Goal: Use online tool/utility: Utilize a website feature to perform a specific function

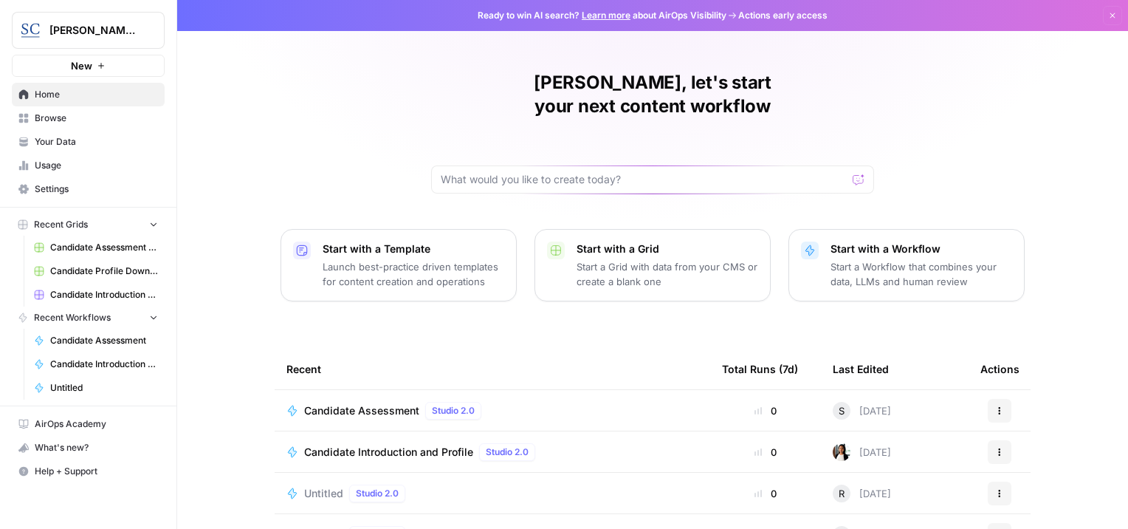
click at [59, 186] on span "Settings" at bounding box center [96, 188] width 123 height 13
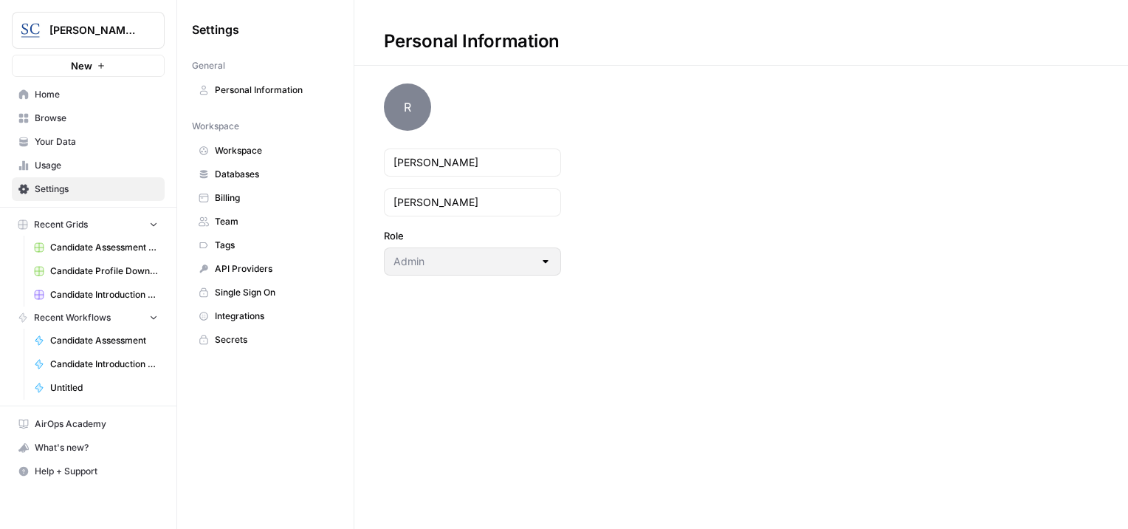
click at [254, 225] on span "Team" at bounding box center [273, 221] width 117 height 13
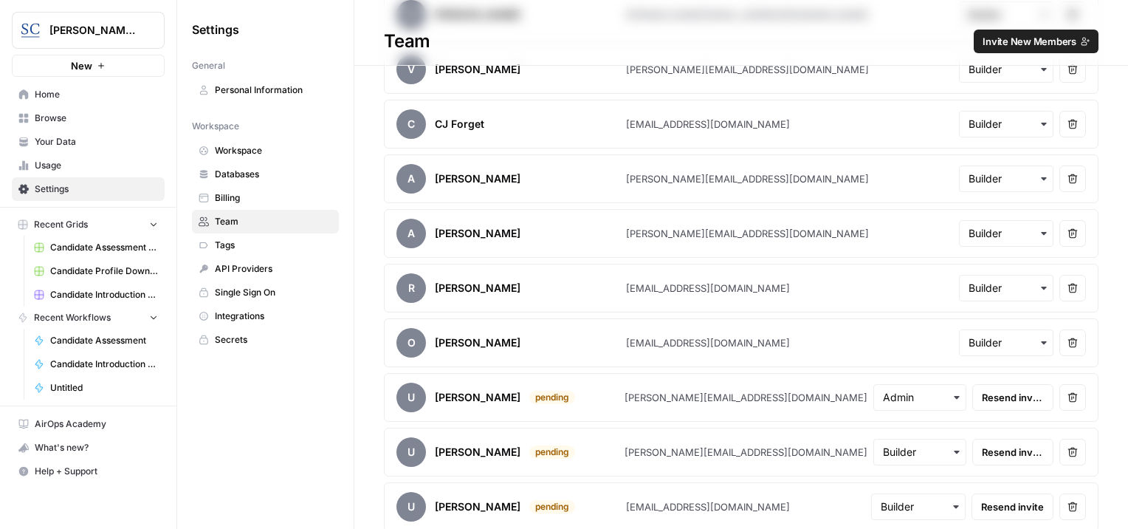
scroll to position [858, 0]
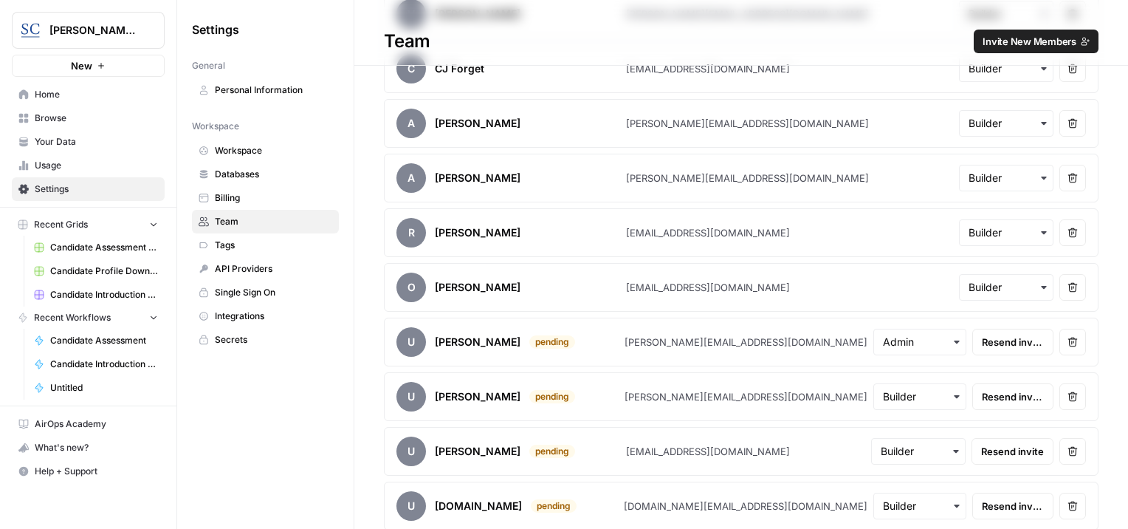
click at [1011, 502] on span "Resend invite" at bounding box center [1013, 505] width 62 height 15
click at [89, 97] on span "Home" at bounding box center [96, 94] width 123 height 13
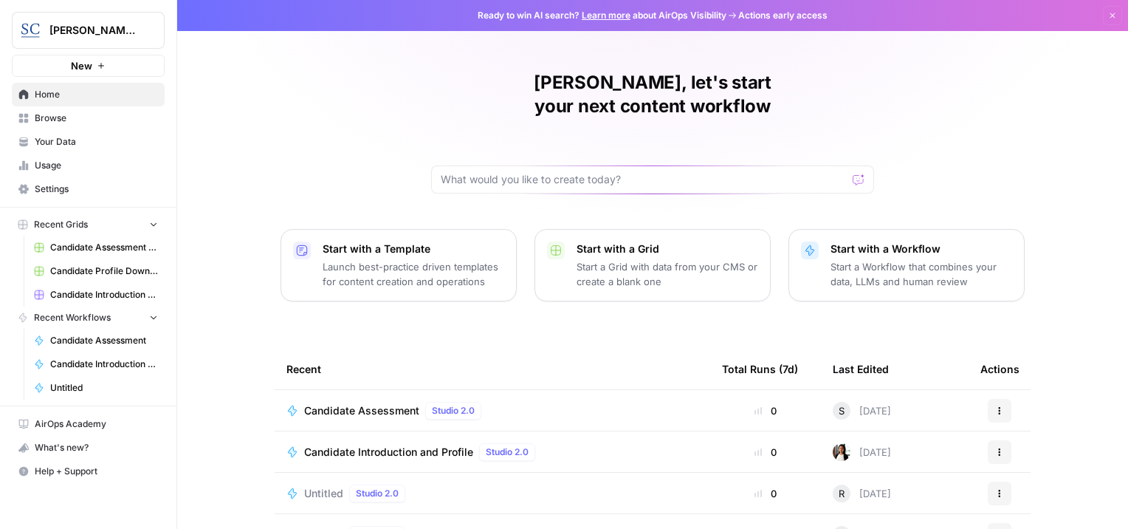
click at [314, 140] on div "[PERSON_NAME], let's start your next content workflow Start with a Template Lau…" at bounding box center [652, 351] width 951 height 703
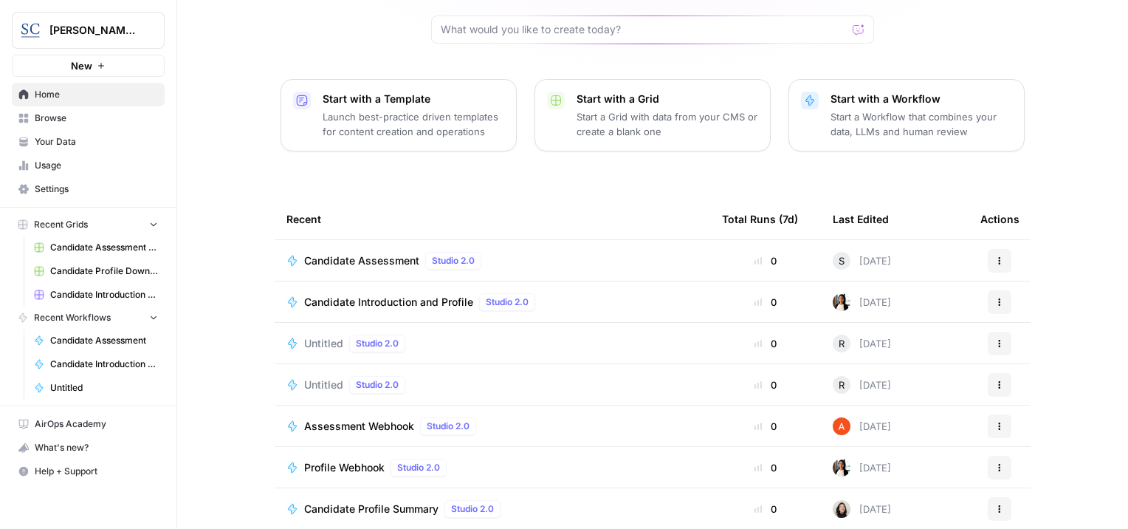
scroll to position [150, 0]
click at [118, 29] on span "[PERSON_NAME] [GEOGRAPHIC_DATA]" at bounding box center [93, 30] width 89 height 15
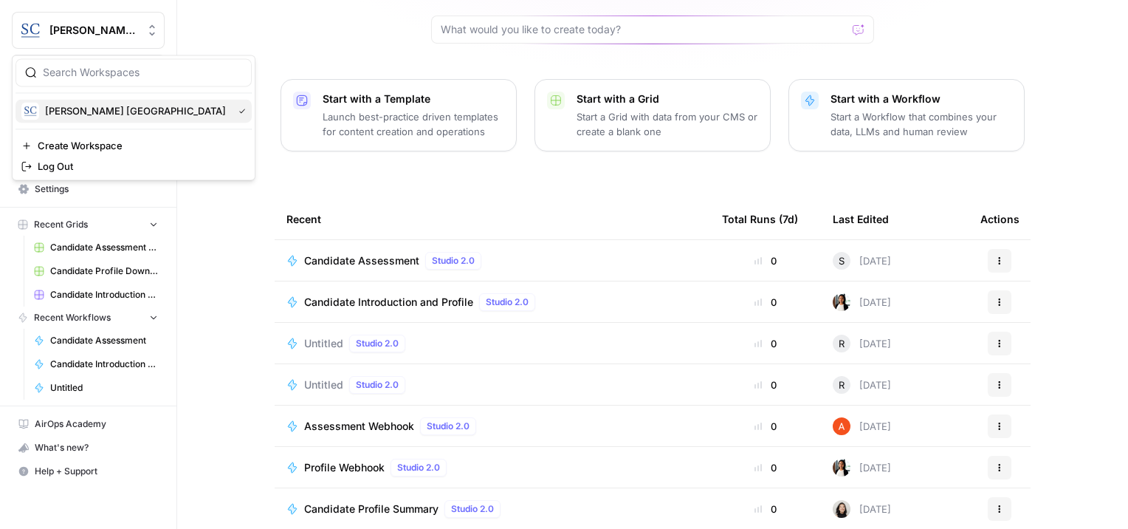
click at [89, 109] on span "[PERSON_NAME] [GEOGRAPHIC_DATA]" at bounding box center [136, 110] width 182 height 15
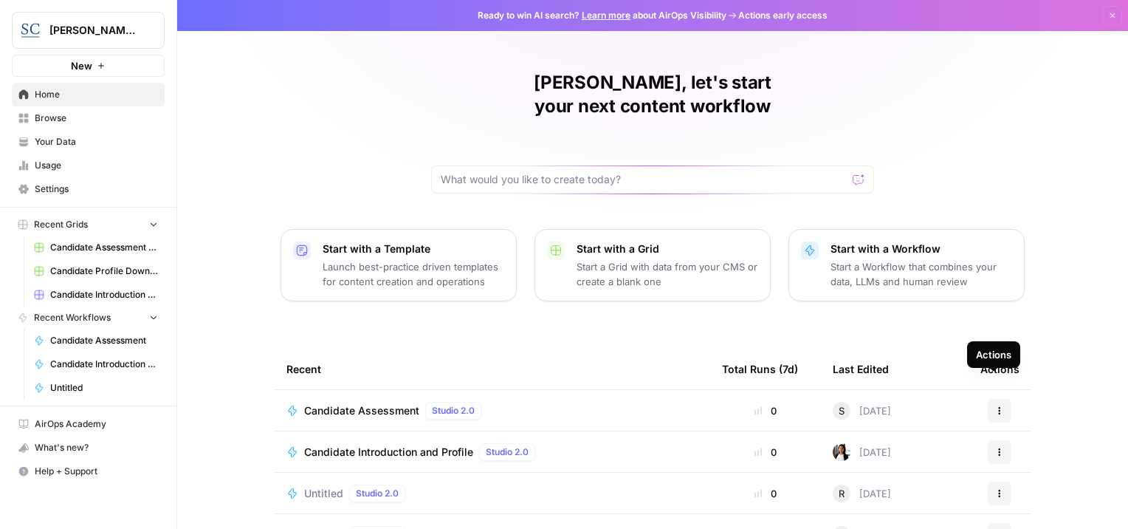
click at [996, 406] on icon "button" at bounding box center [999, 410] width 9 height 9
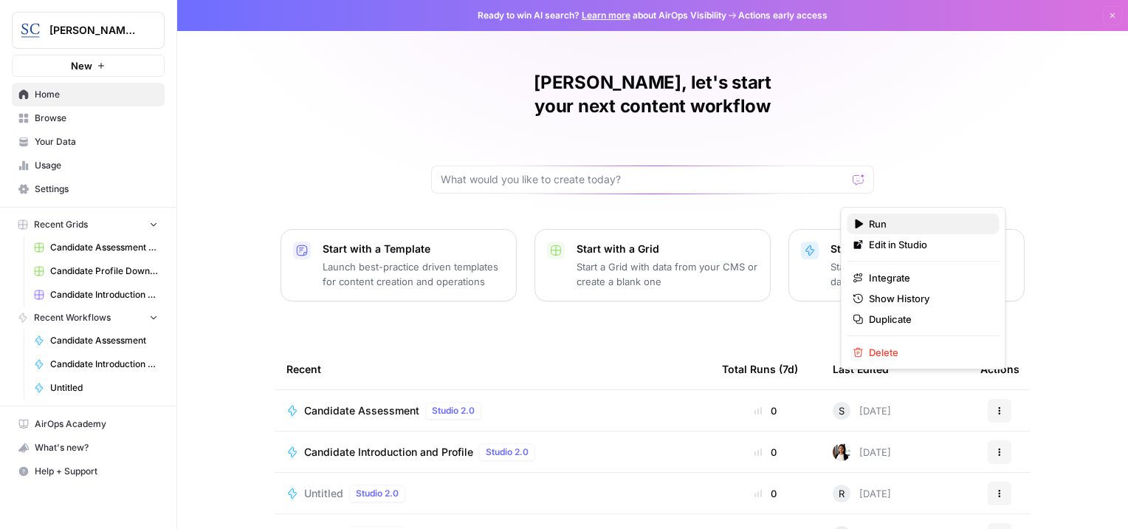
click at [888, 221] on span "Run" at bounding box center [928, 223] width 118 height 15
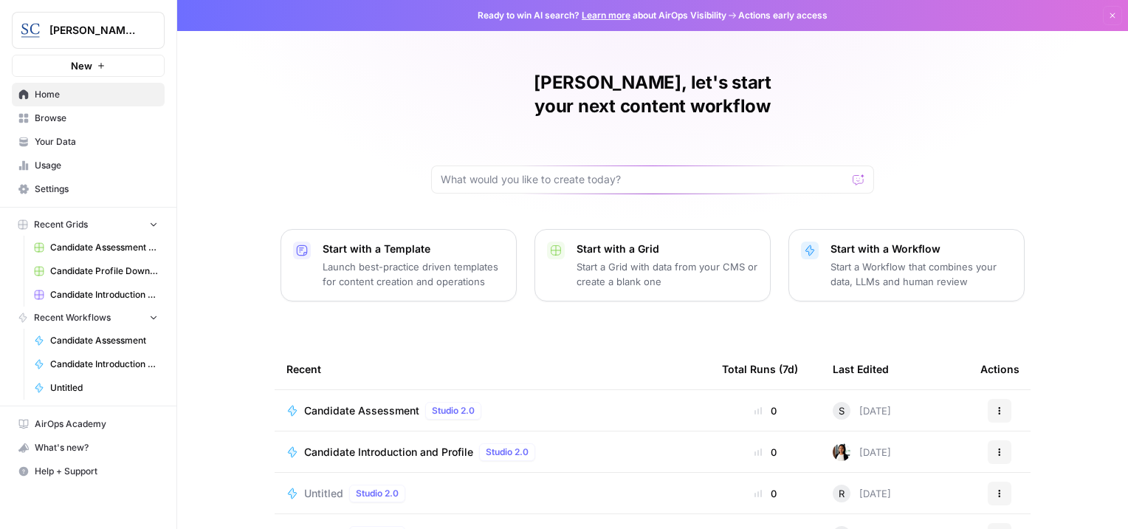
click at [888, 221] on div "Ready to win AI search? Learn more about AirOps Visibility Actions early access…" at bounding box center [652, 264] width 951 height 529
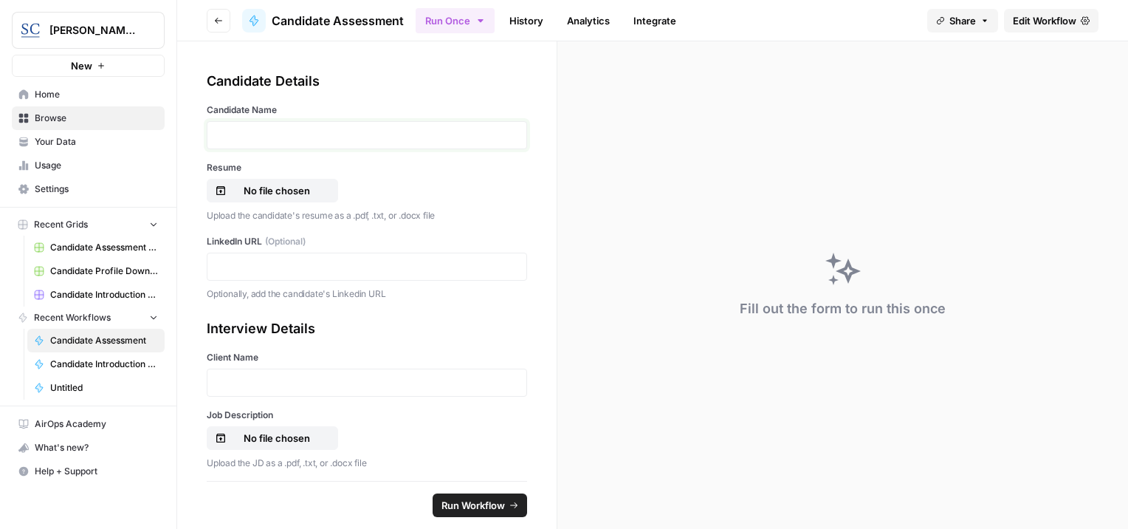
click at [349, 142] on p at bounding box center [366, 135] width 301 height 15
click at [258, 185] on p "No file chosen" at bounding box center [277, 190] width 94 height 15
click at [245, 267] on p at bounding box center [366, 266] width 301 height 15
click at [257, 379] on p at bounding box center [366, 382] width 301 height 15
click at [300, 438] on p "No file chosen" at bounding box center [277, 437] width 94 height 15
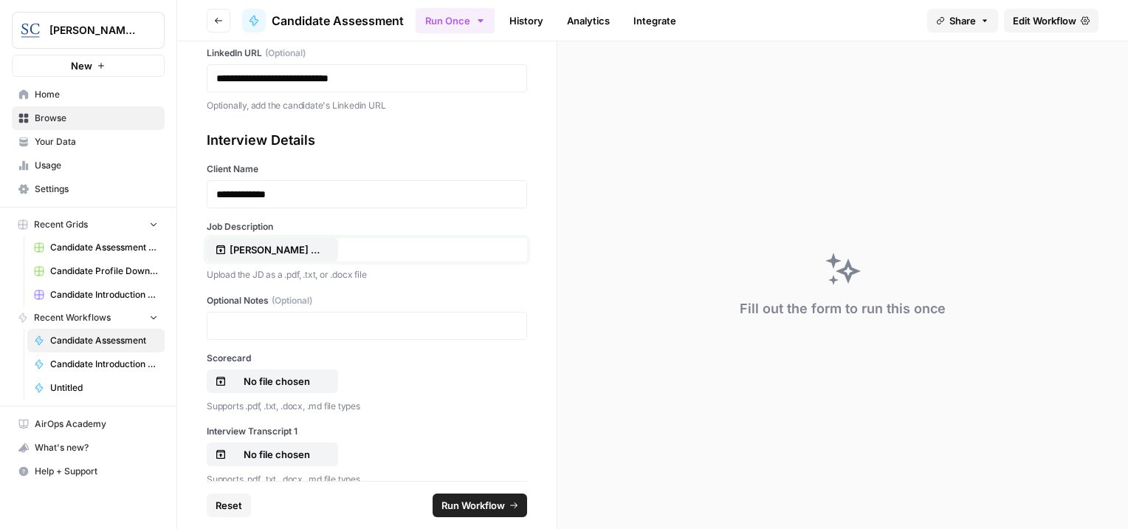
scroll to position [221, 0]
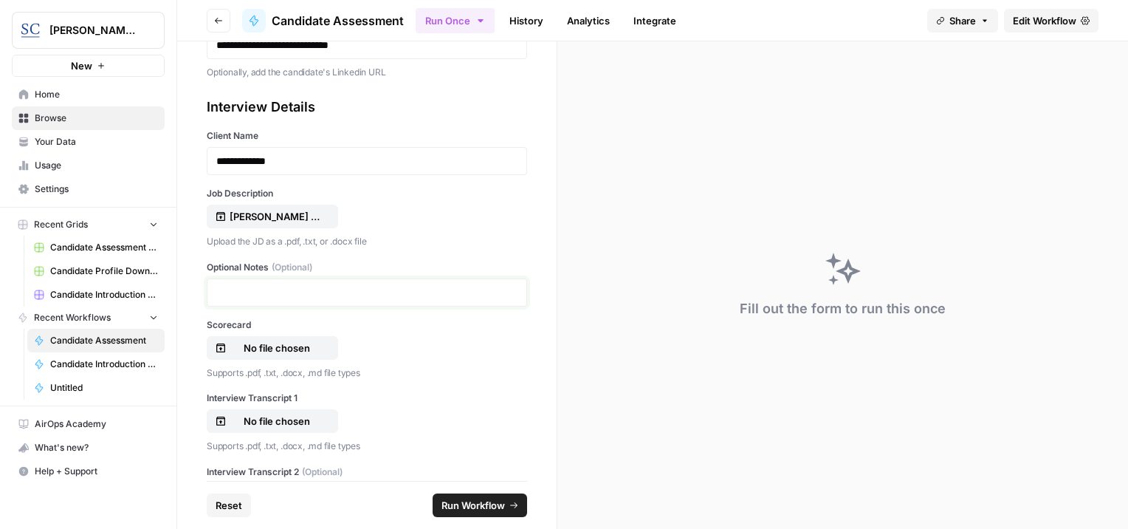
click at [301, 292] on p at bounding box center [366, 292] width 301 height 15
click at [291, 345] on p "No file chosen" at bounding box center [277, 347] width 94 height 15
click at [274, 349] on p "No file chosen" at bounding box center [277, 347] width 94 height 15
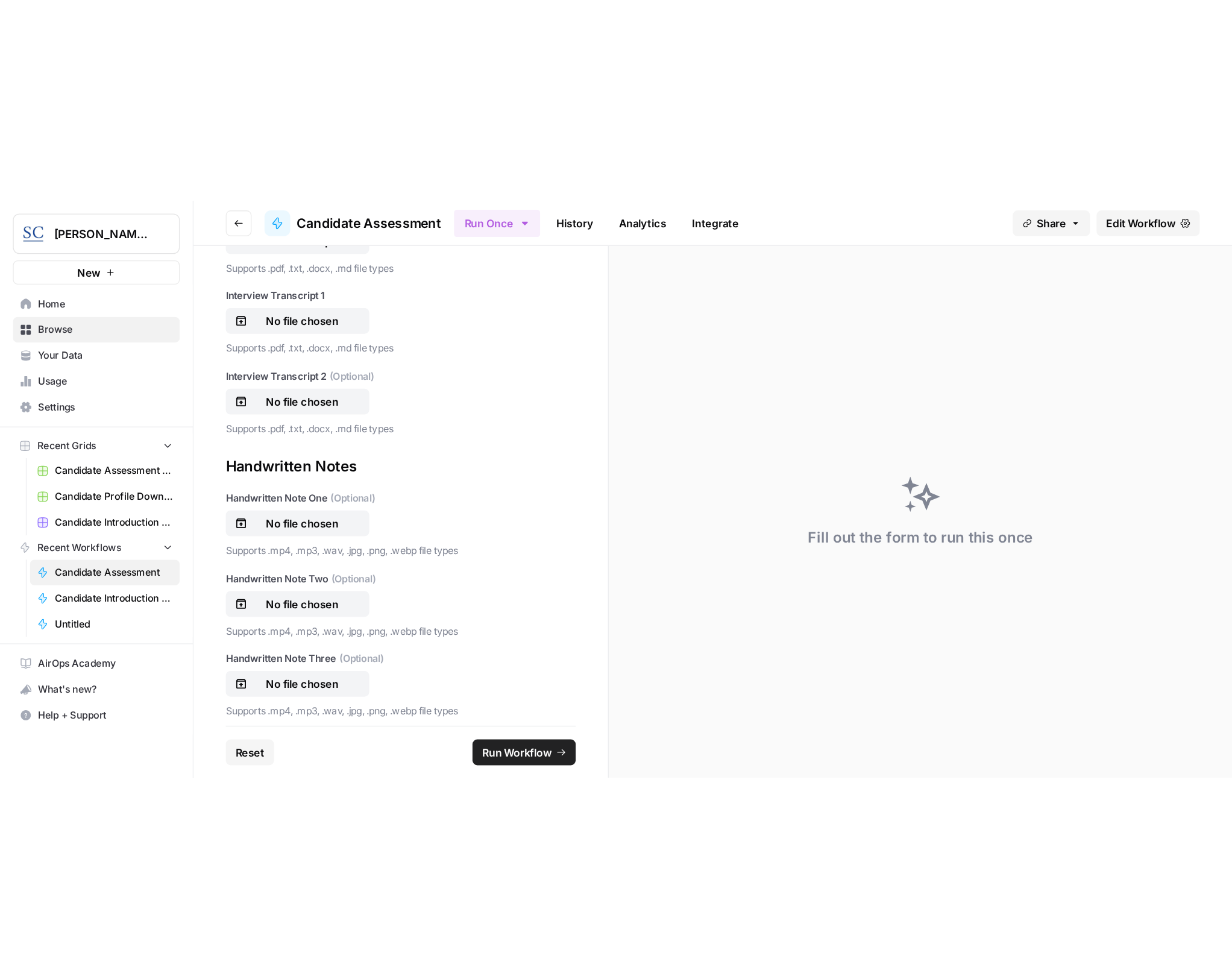
scroll to position [362, 0]
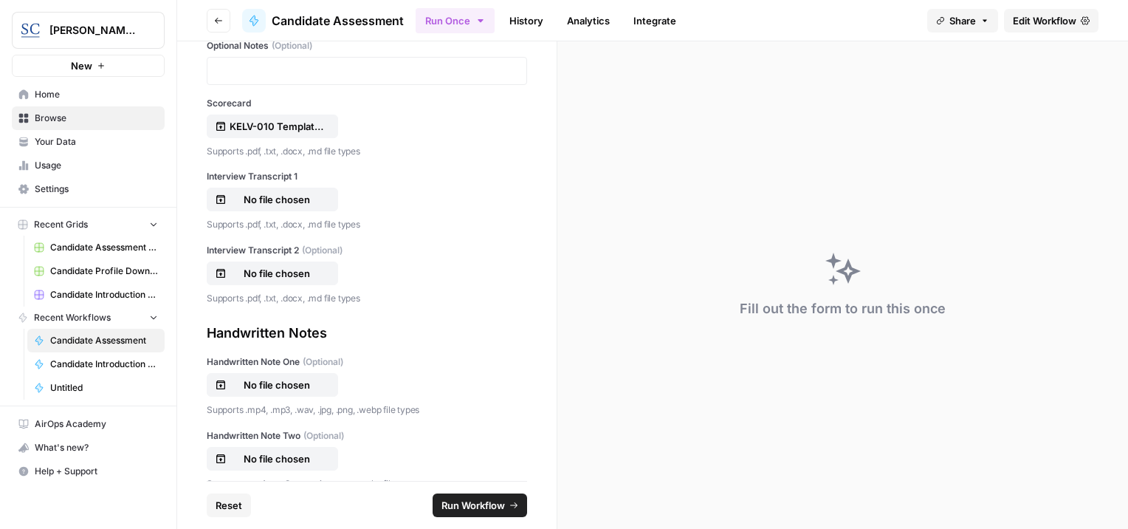
click at [472, 510] on span "Run Workflow" at bounding box center [472, 505] width 63 height 15
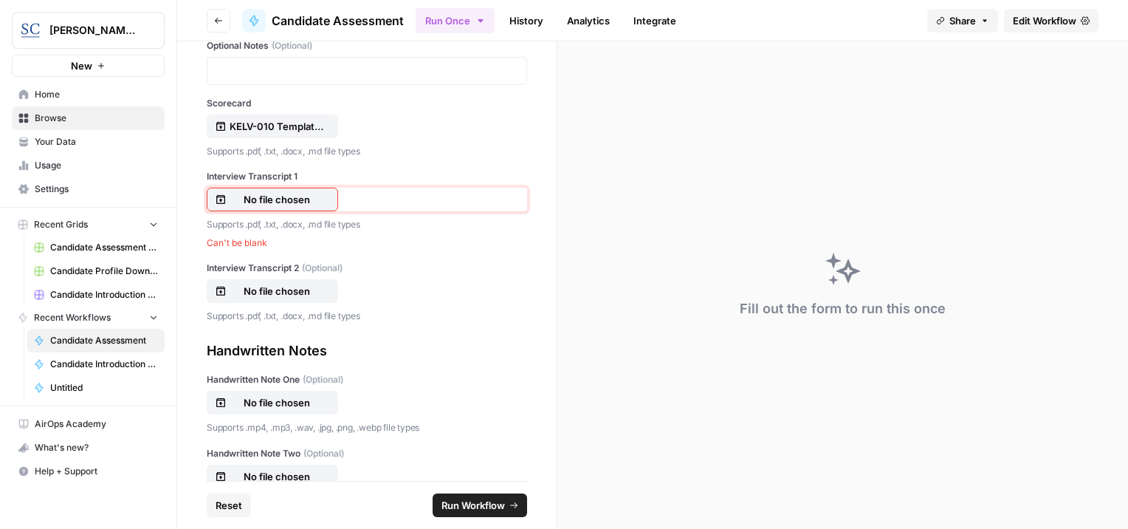
click at [249, 187] on button "No file chosen" at bounding box center [272, 199] width 131 height 24
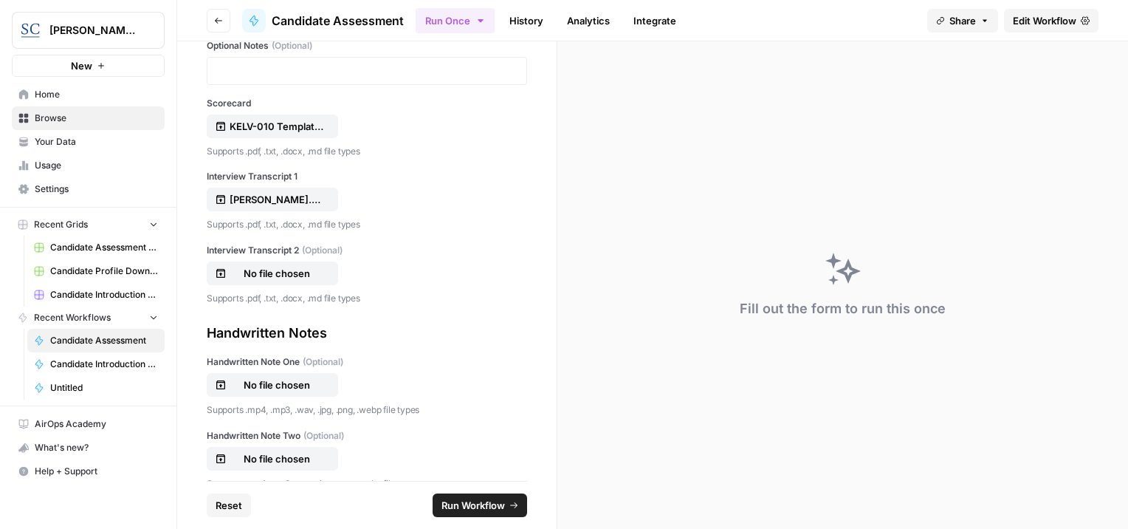
click at [464, 503] on span "Run Workflow" at bounding box center [472, 505] width 63 height 15
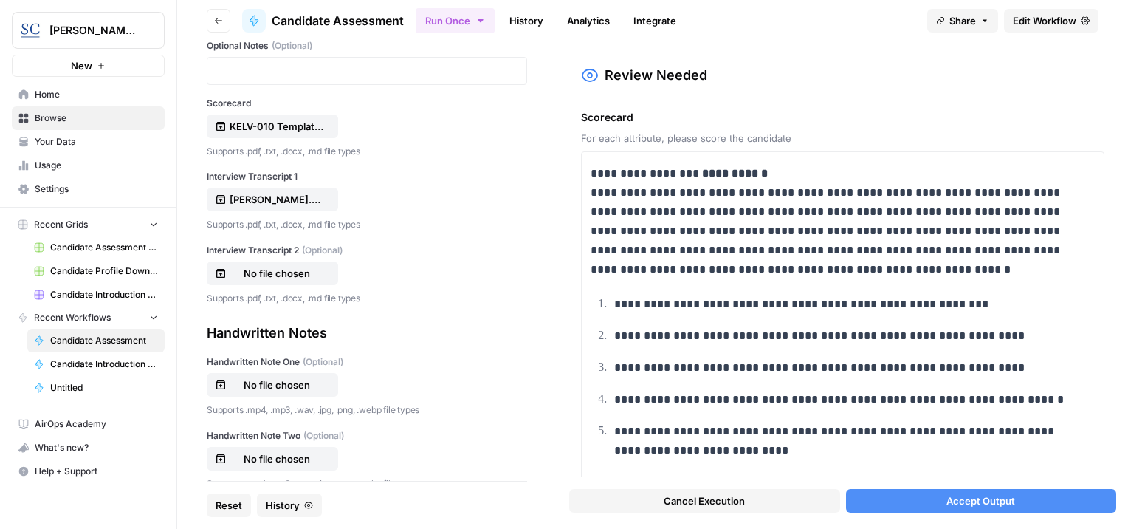
click at [915, 502] on button "Accept Output" at bounding box center [981, 501] width 270 height 24
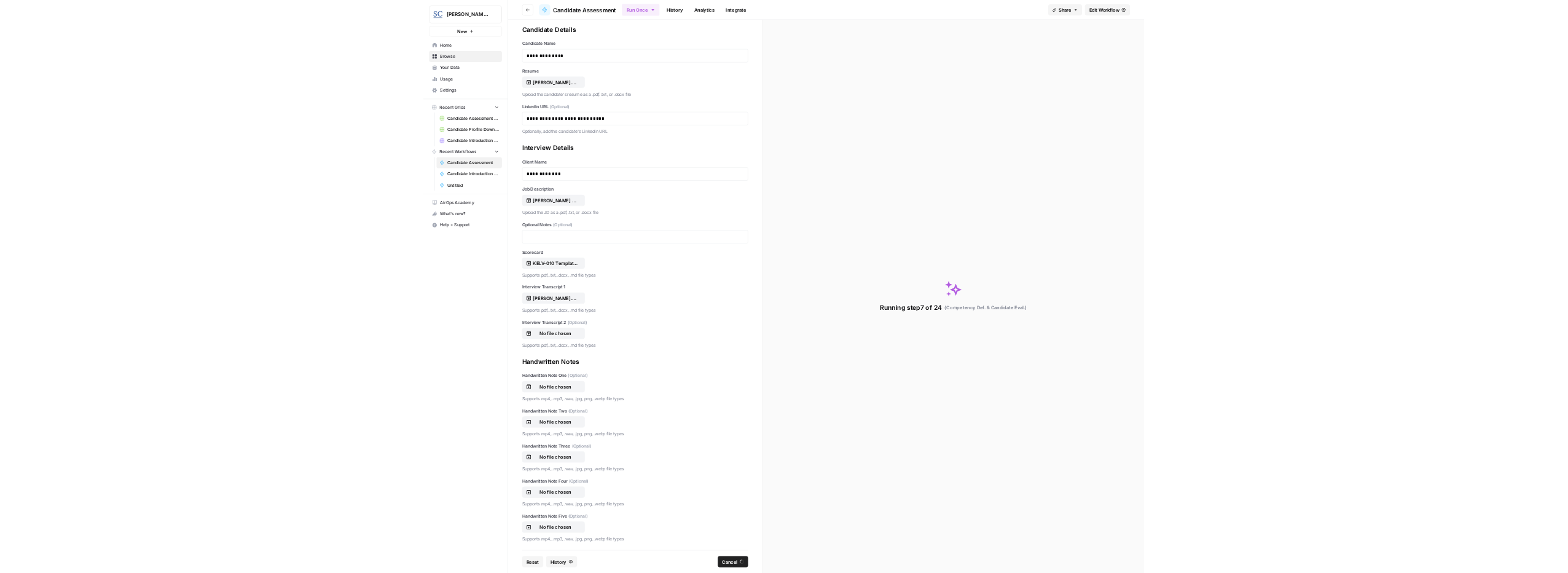
scroll to position [16, 0]
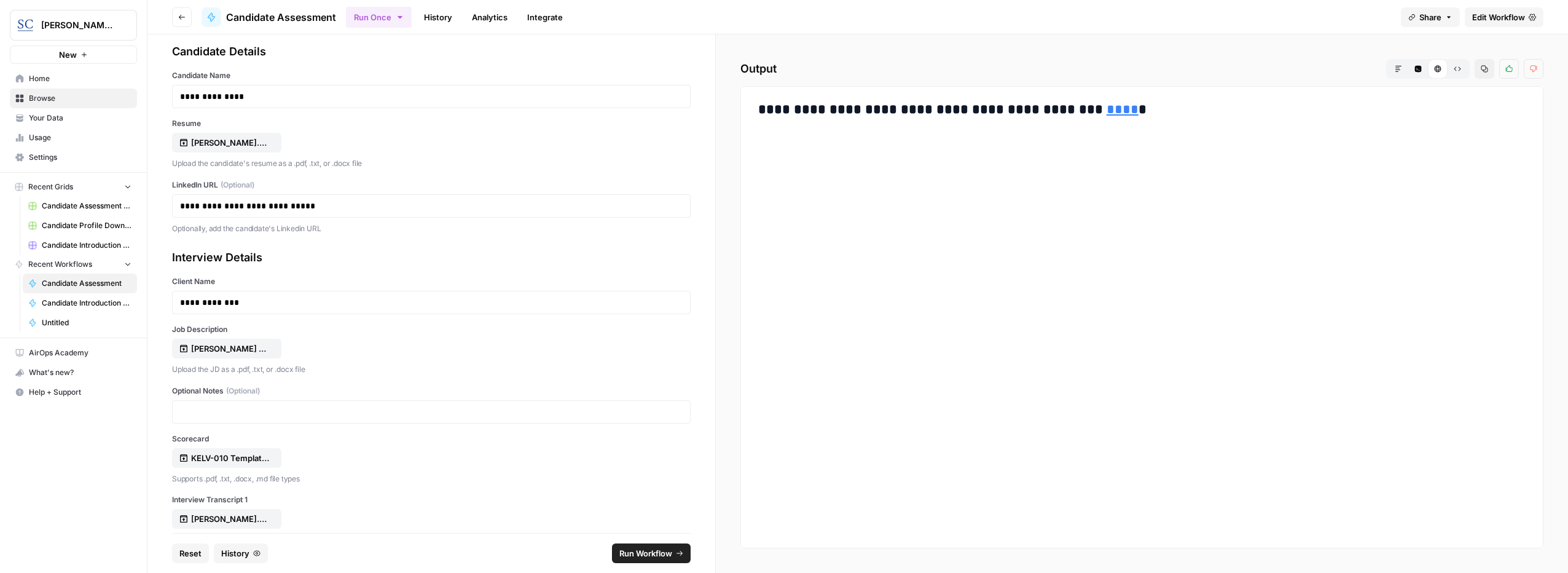
click at [938, 106] on link "****" at bounding box center [1122, 109] width 32 height 13
